Goal: Task Accomplishment & Management: Complete application form

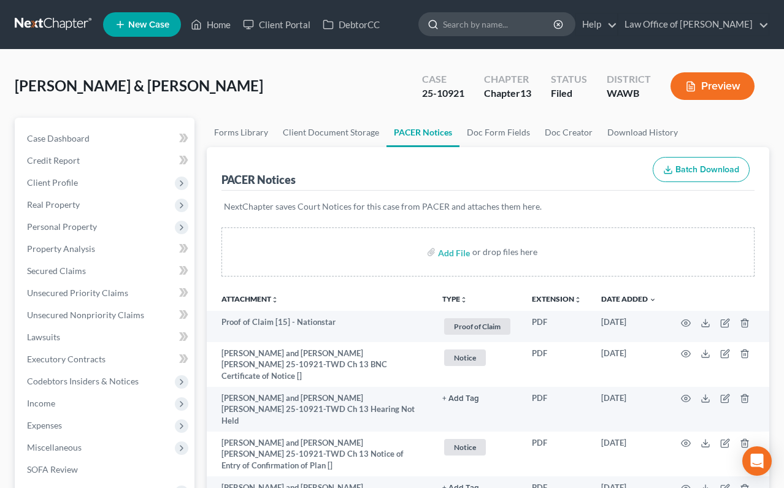
click at [529, 27] on input "search" at bounding box center [499, 24] width 112 height 23
type input "robison"
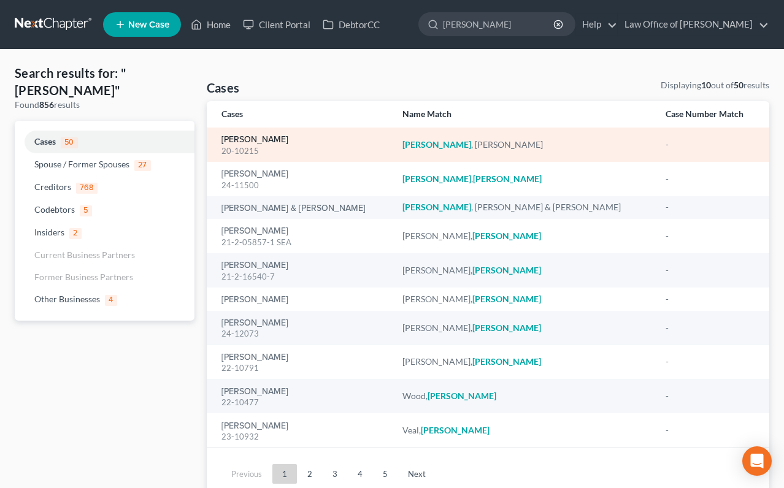
click at [245, 140] on link "[PERSON_NAME]" at bounding box center [254, 140] width 67 height 9
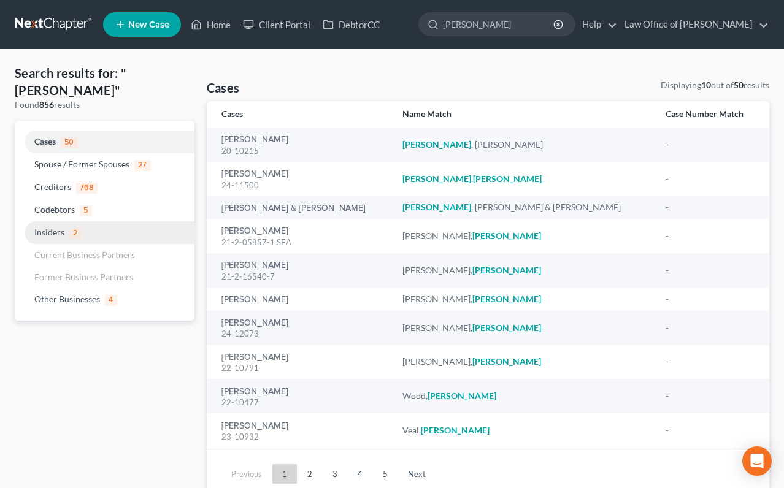
select select "6"
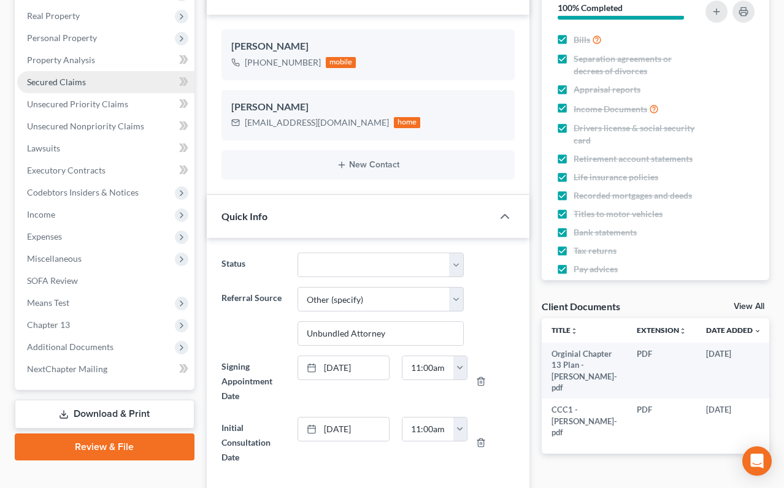
scroll to position [211, 0]
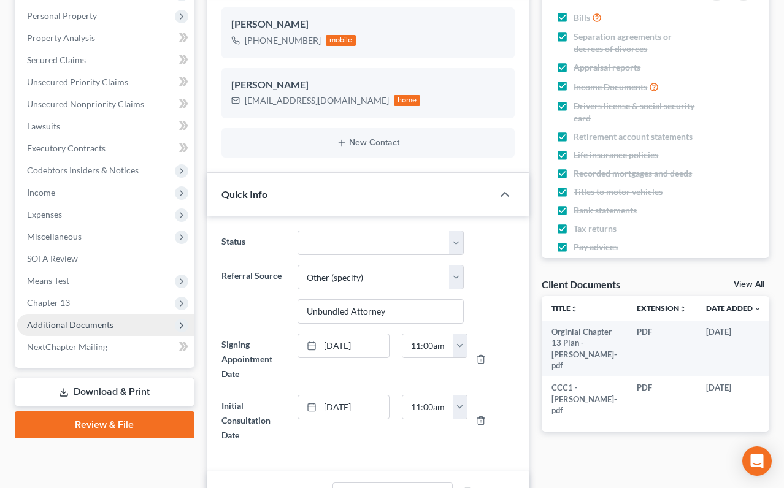
click at [75, 329] on span "Additional Documents" at bounding box center [70, 325] width 86 height 10
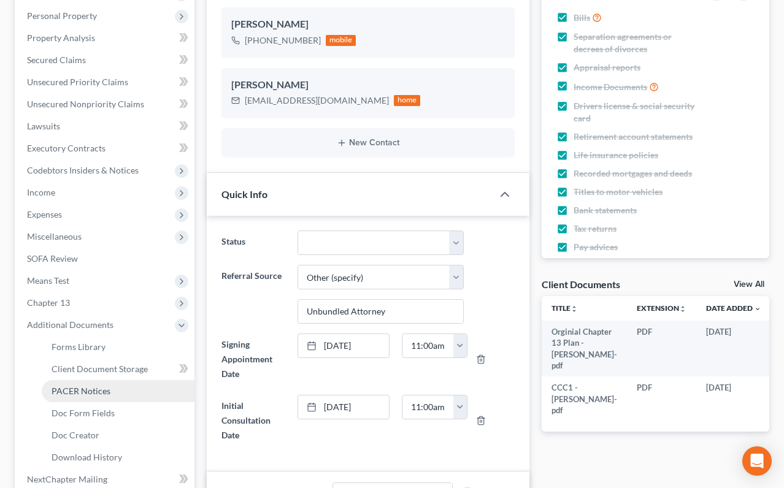
click at [74, 394] on span "PACER Notices" at bounding box center [81, 391] width 59 height 10
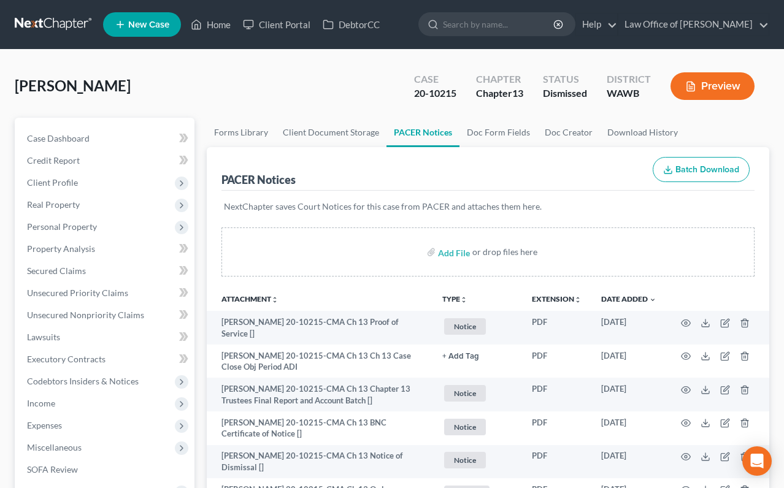
click at [547, 36] on form at bounding box center [496, 24] width 157 height 25
click at [545, 28] on input "search" at bounding box center [499, 24] width 112 height 23
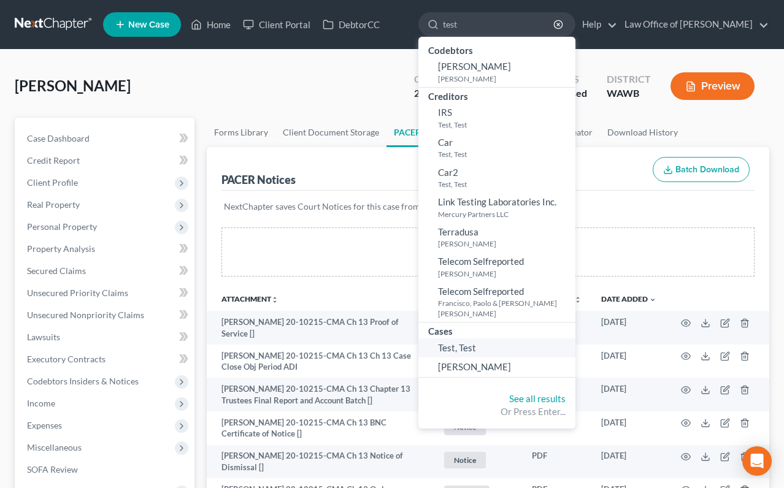
type input "test"
click at [476, 342] on span "Test, Test" at bounding box center [457, 347] width 38 height 11
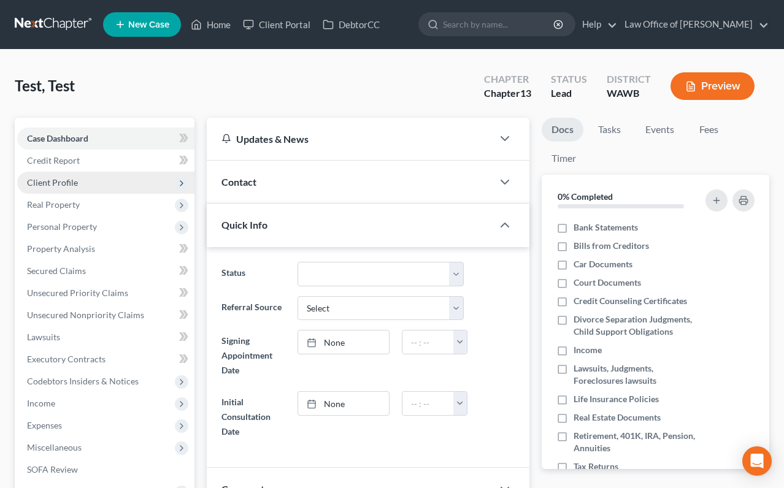
click at [83, 186] on span "Client Profile" at bounding box center [105, 183] width 177 height 22
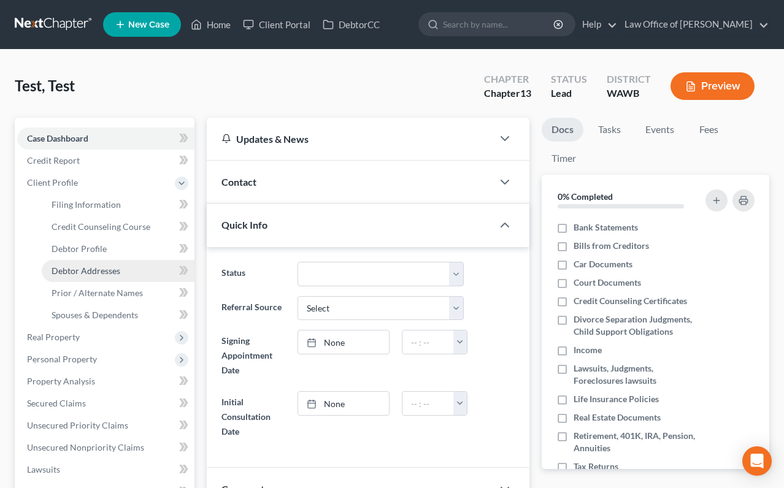
click at [93, 267] on span "Debtor Addresses" at bounding box center [86, 271] width 69 height 10
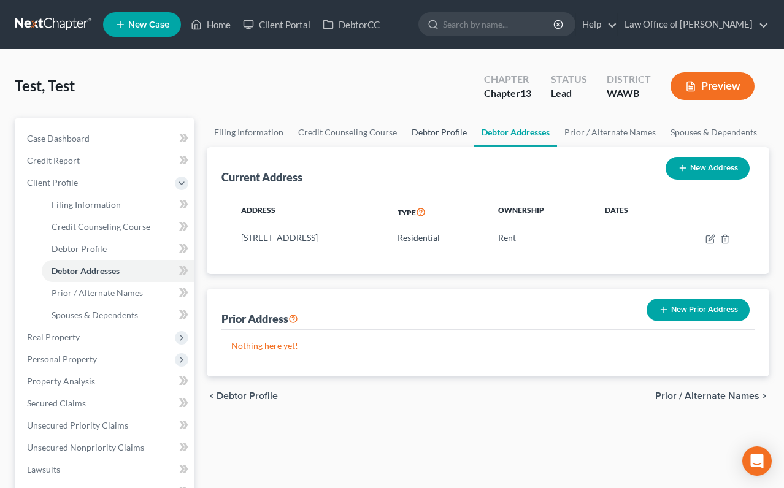
click at [445, 137] on link "Debtor Profile" at bounding box center [439, 132] width 70 height 29
select select "1"
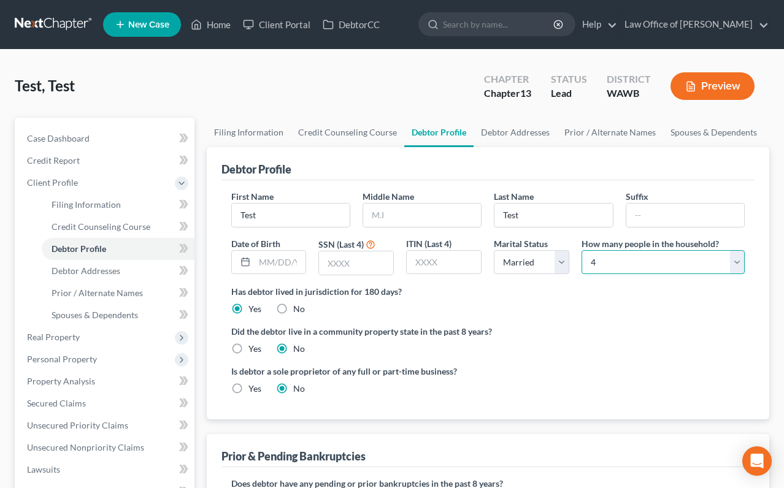
click at [609, 259] on select "Select 1 2 3 4 5 6 7 8 9 10 11 12 13 14 15 16 17 18 19 20" at bounding box center [663, 262] width 163 height 25
click at [582, 250] on select "Select 1 2 3 4 5 6 7 8 9 10 11 12 13 14 15 16 17 18 19 20" at bounding box center [663, 262] width 163 height 25
click at [598, 259] on select "Select 1 2 3 4 5 6 7 8 9 10 11 12 13 14 15 16 17 18 19 20" at bounding box center [663, 262] width 163 height 25
click at [582, 250] on select "Select 1 2 3 4 5 6 7 8 9 10 11 12 13 14 15 16 17 18 19 20" at bounding box center [663, 262] width 163 height 25
click at [602, 255] on select "Select 1 2 3 4 5 6 7 8 9 10 11 12 13 14 15 16 17 18 19 20" at bounding box center [663, 262] width 163 height 25
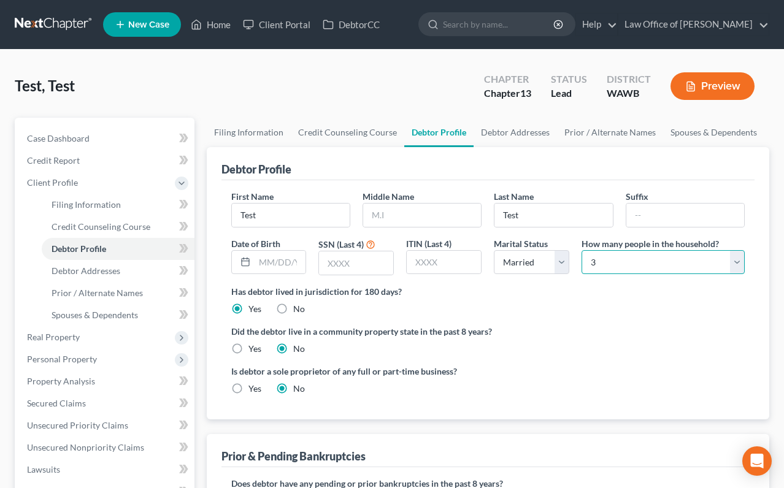
select select "1"
click at [582, 250] on select "Select 1 2 3 4 5 6 7 8 9 10 11 12 13 14 15 16 17 18 19 20" at bounding box center [663, 262] width 163 height 25
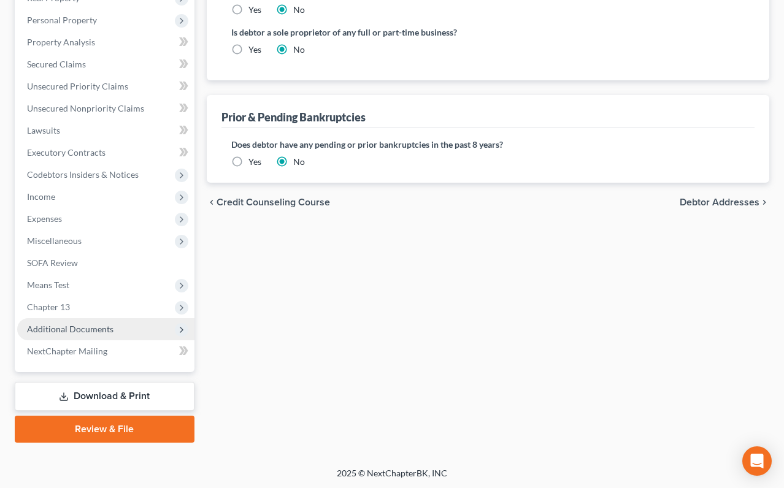
click at [104, 336] on span "Additional Documents" at bounding box center [105, 329] width 177 height 22
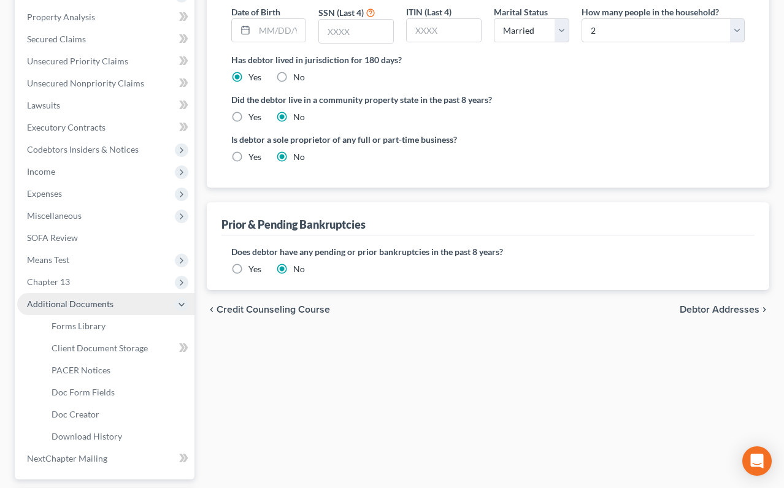
scroll to position [207, 0]
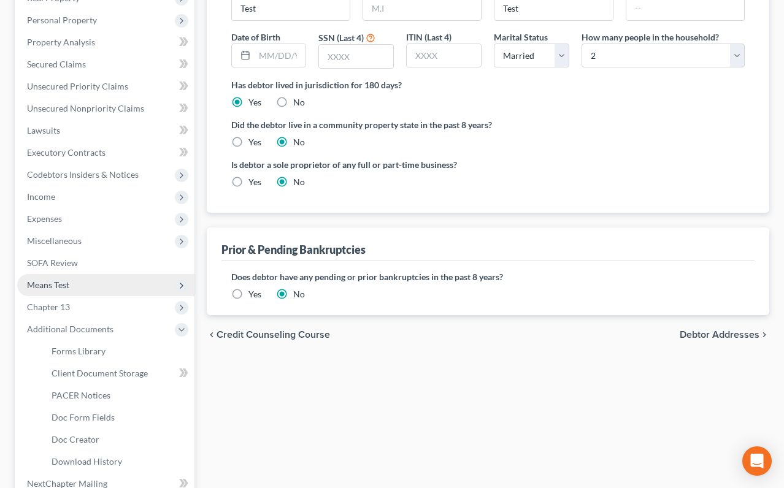
click at [90, 291] on span "Means Test" at bounding box center [105, 285] width 177 height 22
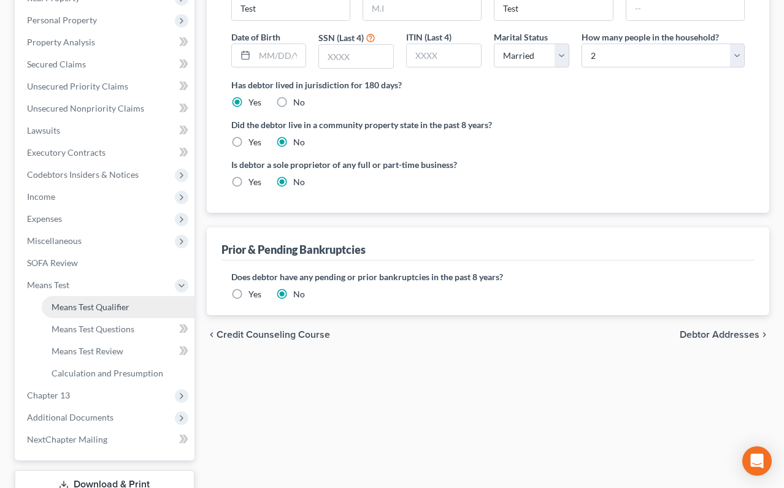
click at [96, 305] on span "Means Test Qualifier" at bounding box center [91, 307] width 78 height 10
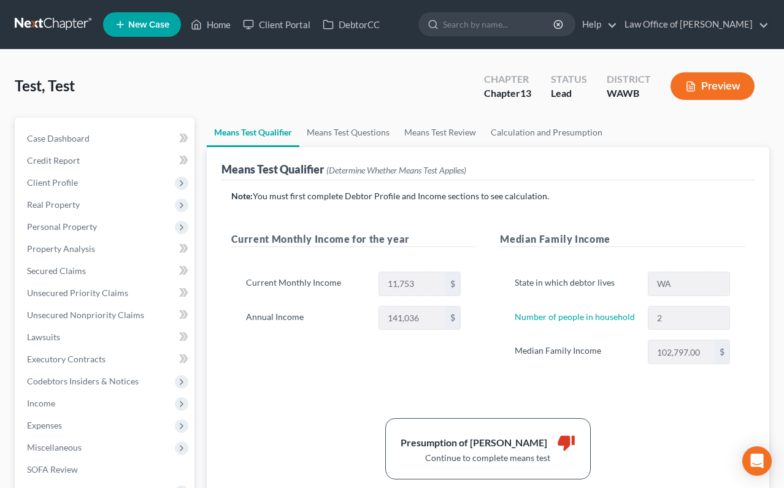
click at [53, 30] on link at bounding box center [54, 24] width 79 height 22
